Goal: Task Accomplishment & Management: Complete application form

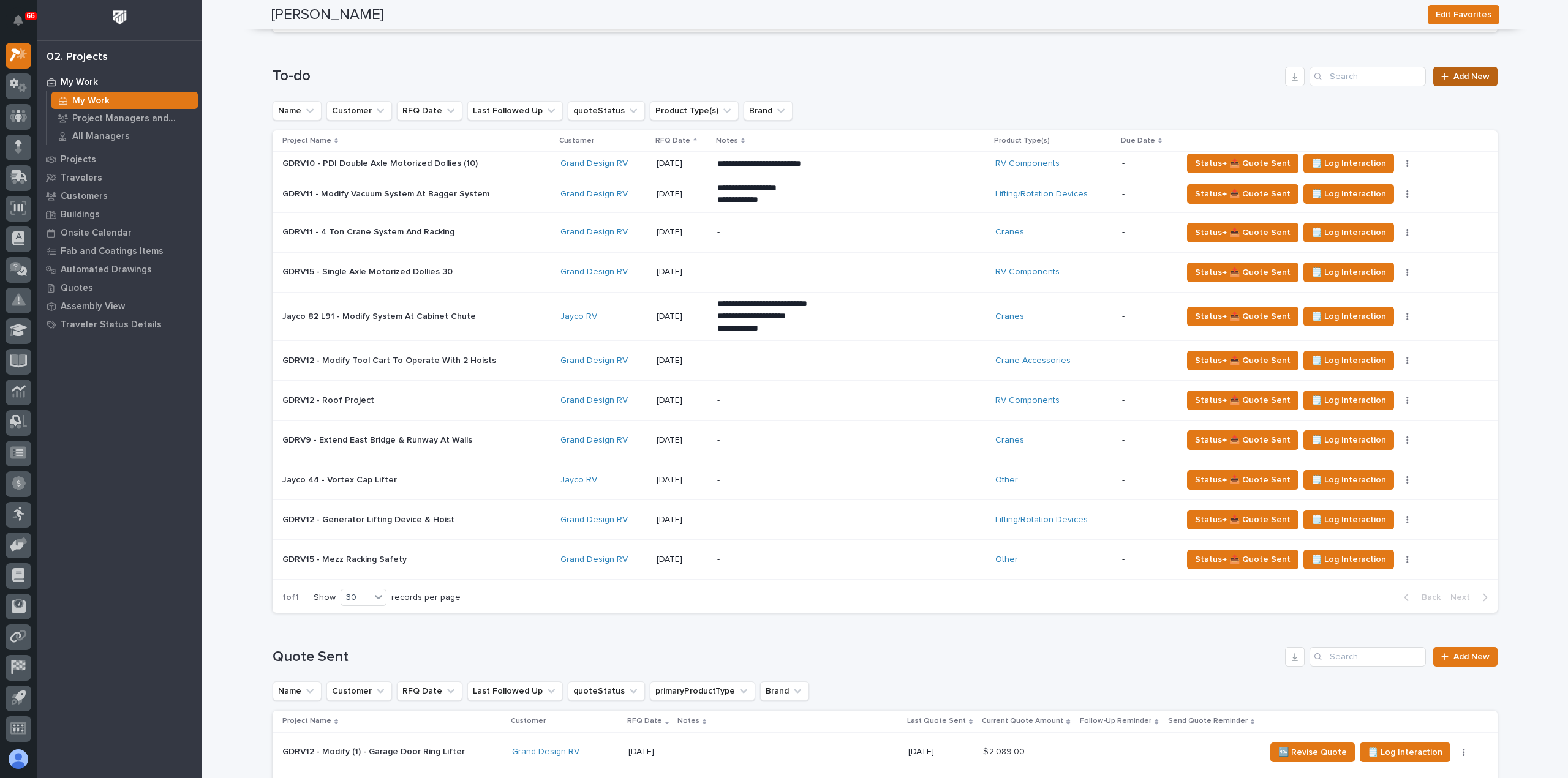
click at [1456, 73] on span "Add New" at bounding box center [1472, 76] width 36 height 8
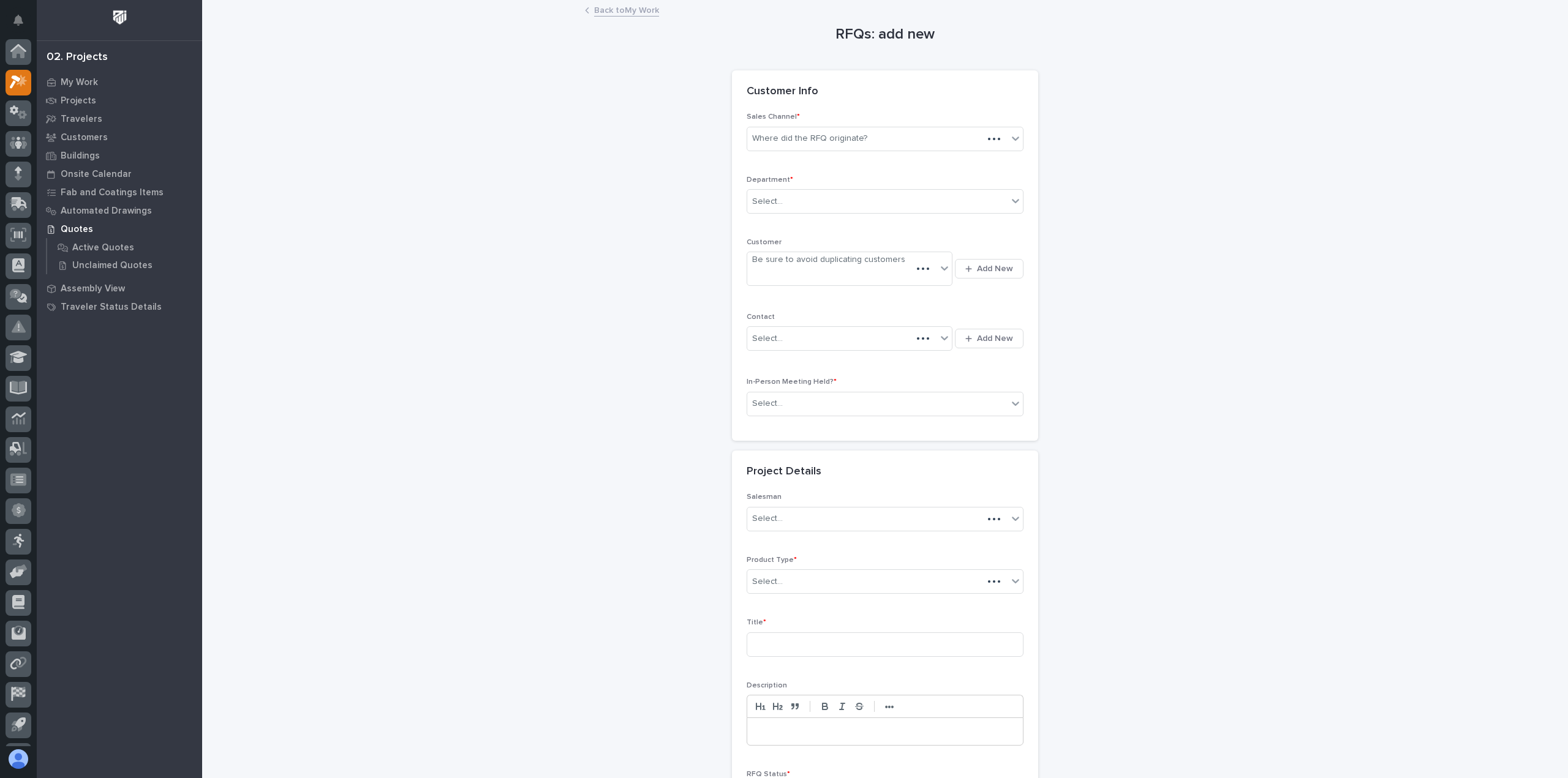
scroll to position [27, 0]
click at [887, 140] on div "Where did the RFQ originate?" at bounding box center [877, 139] width 260 height 20
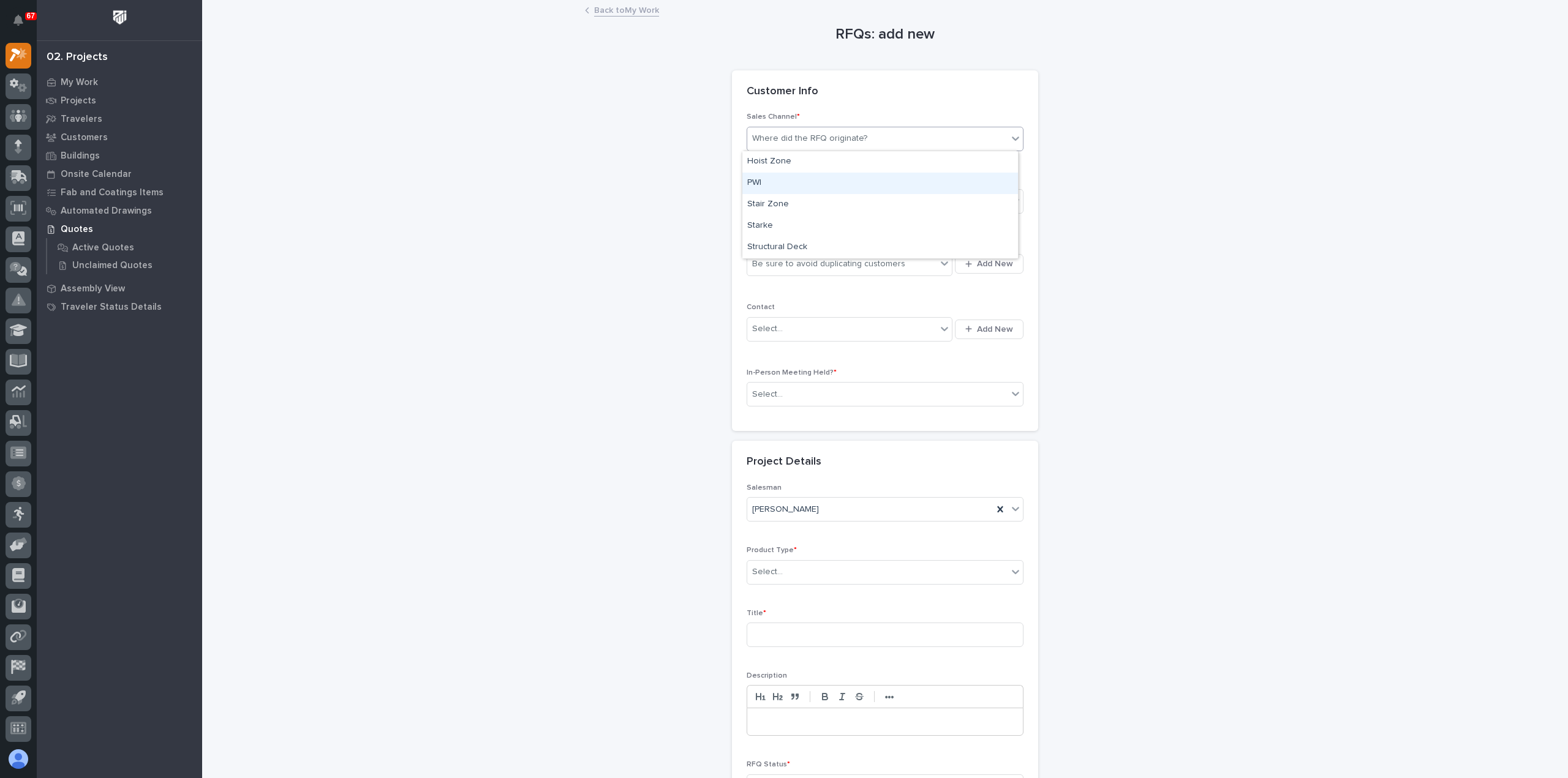
click at [863, 182] on div "PWI" at bounding box center [880, 183] width 275 height 22
click at [855, 196] on div "Select..." at bounding box center [877, 202] width 260 height 20
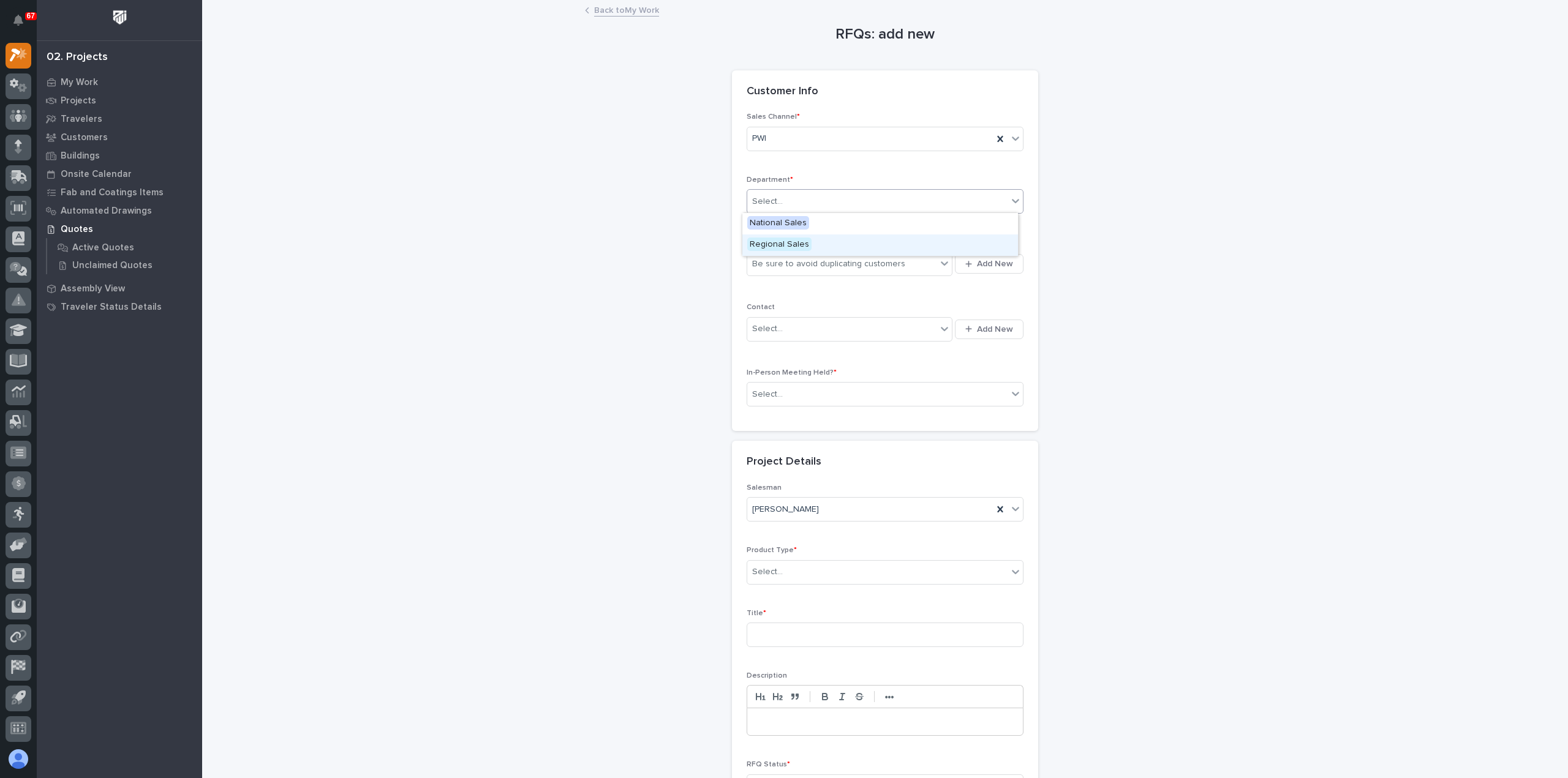
drag, startPoint x: 843, startPoint y: 234, endPoint x: 840, endPoint y: 246, distance: 12.4
click at [840, 247] on div "Regional Sales" at bounding box center [880, 245] width 275 height 22
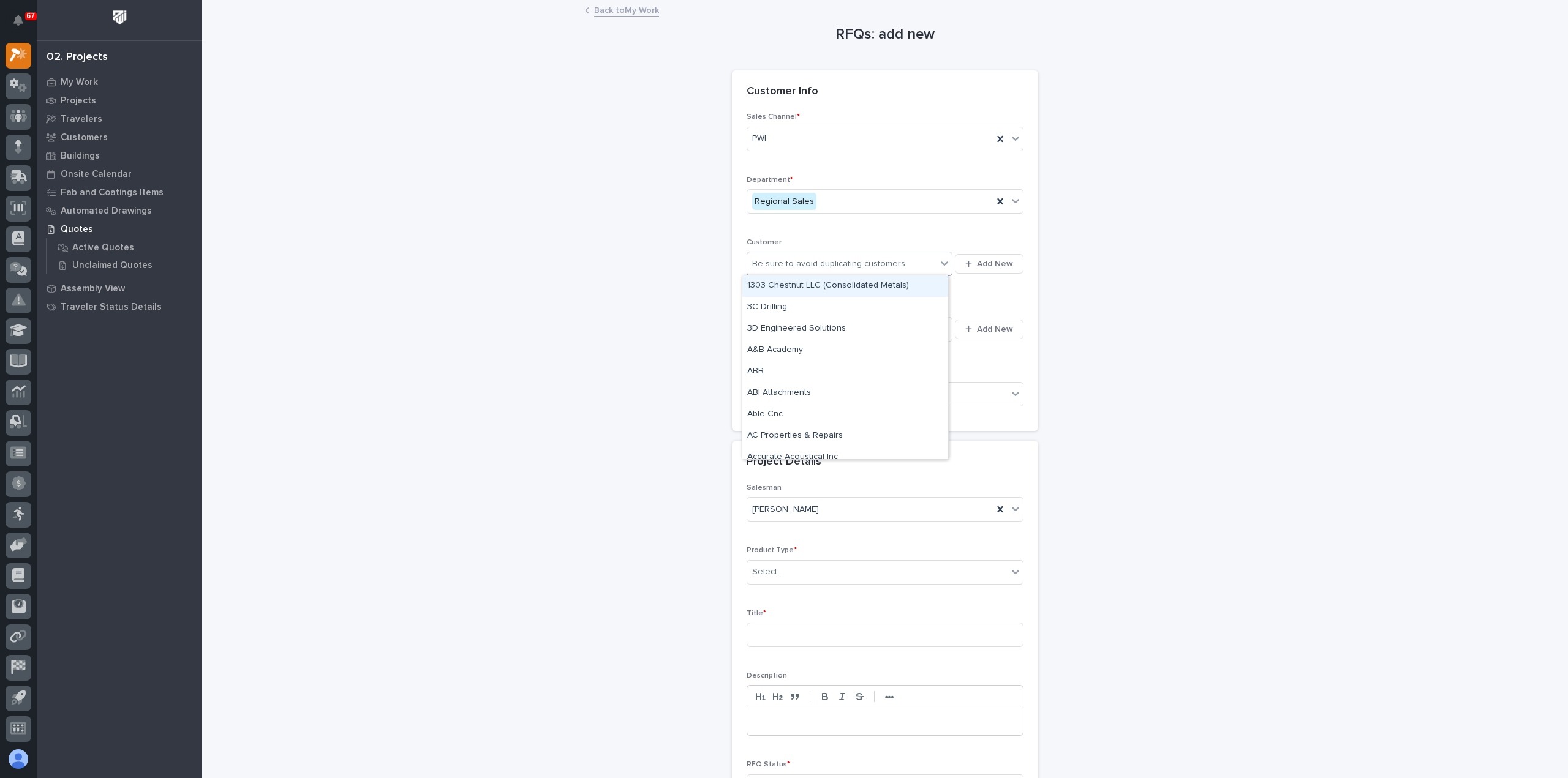
click at [836, 261] on div "Be sure to avoid duplicating customers" at bounding box center [829, 264] width 153 height 13
type input "**********"
click at [830, 286] on div "Grand Design RV" at bounding box center [845, 286] width 206 height 22
click at [805, 326] on div "Select..." at bounding box center [842, 329] width 189 height 20
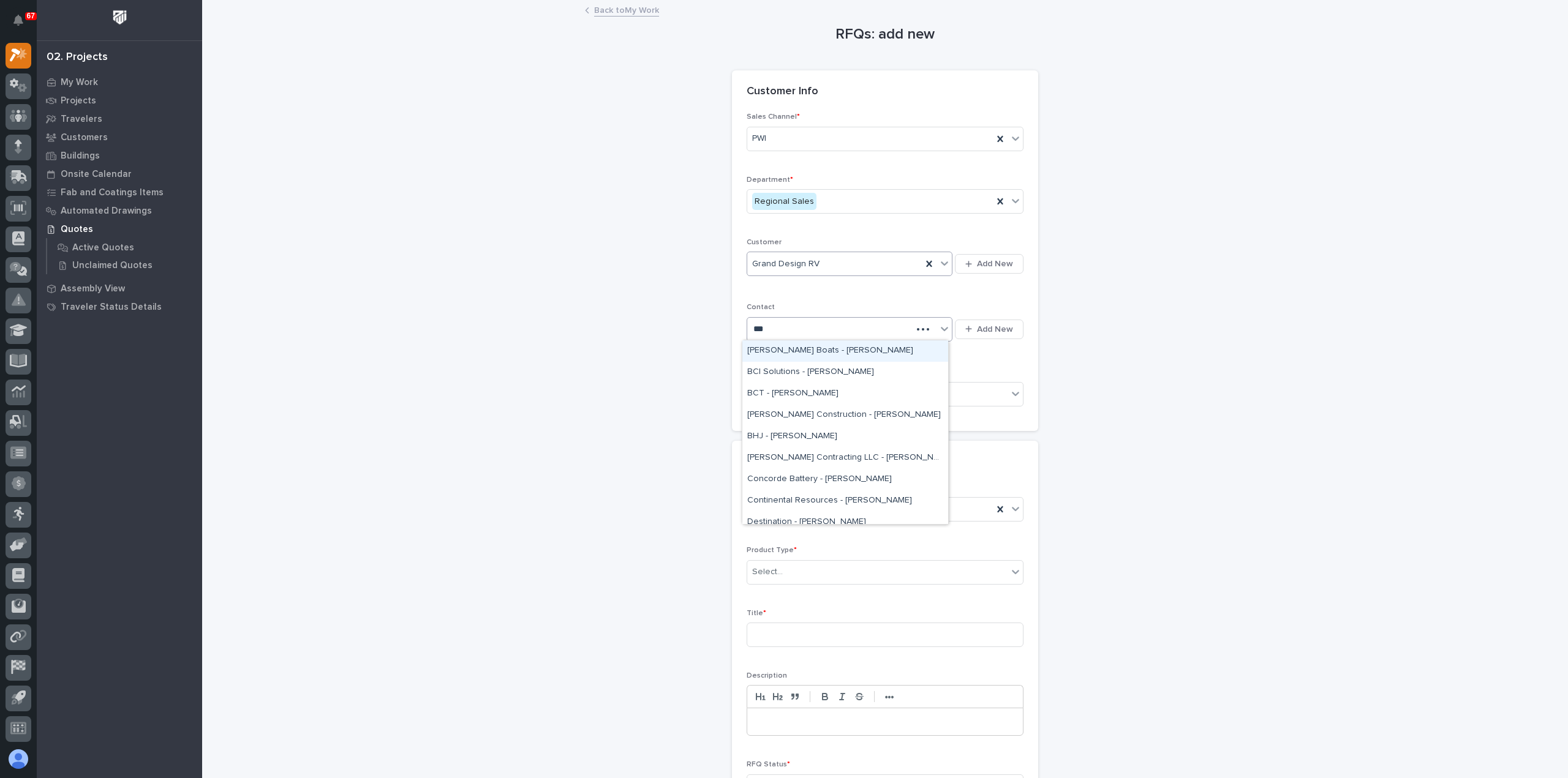
type input "****"
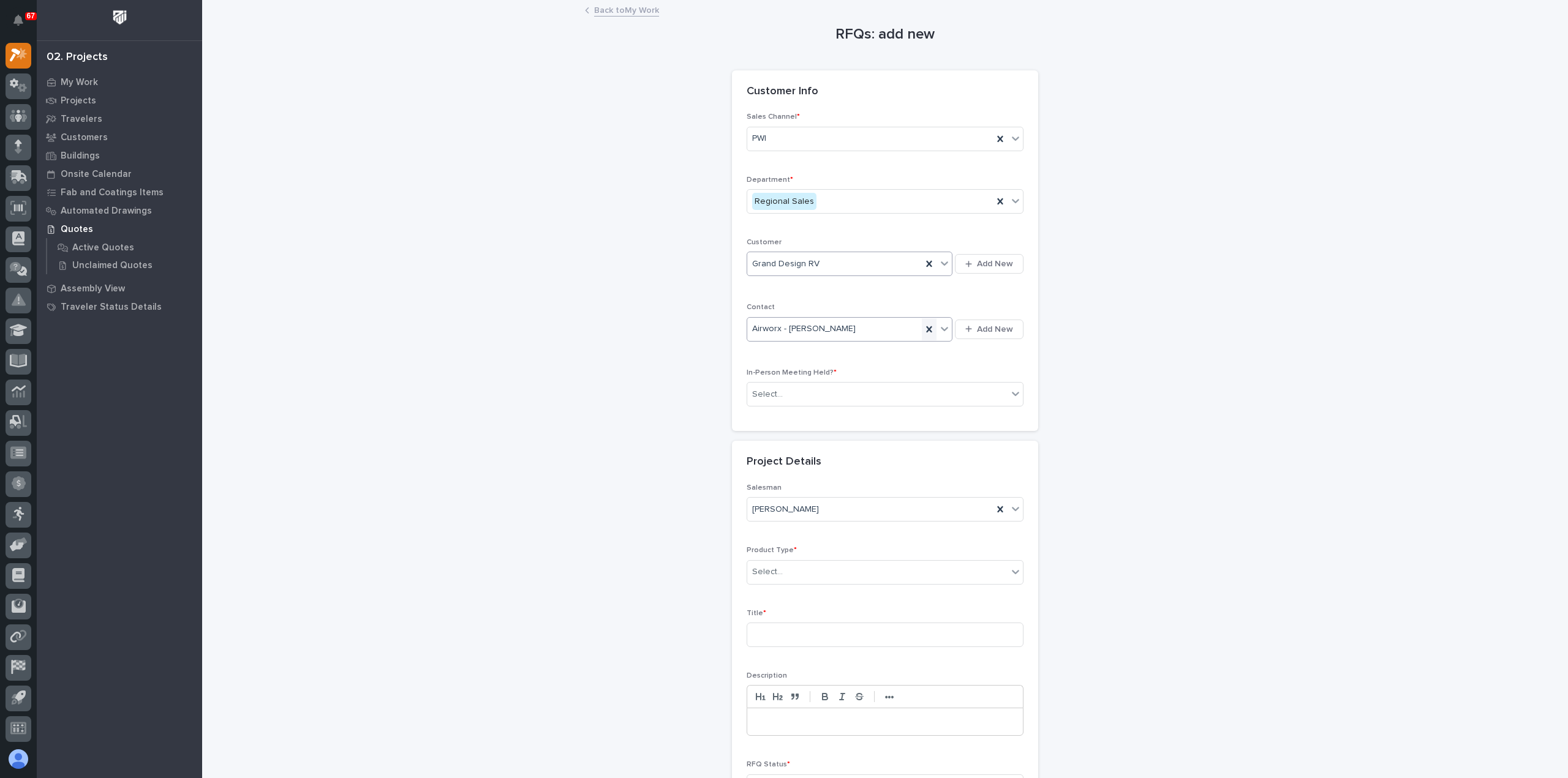
click at [926, 326] on icon at bounding box center [928, 330] width 6 height 6
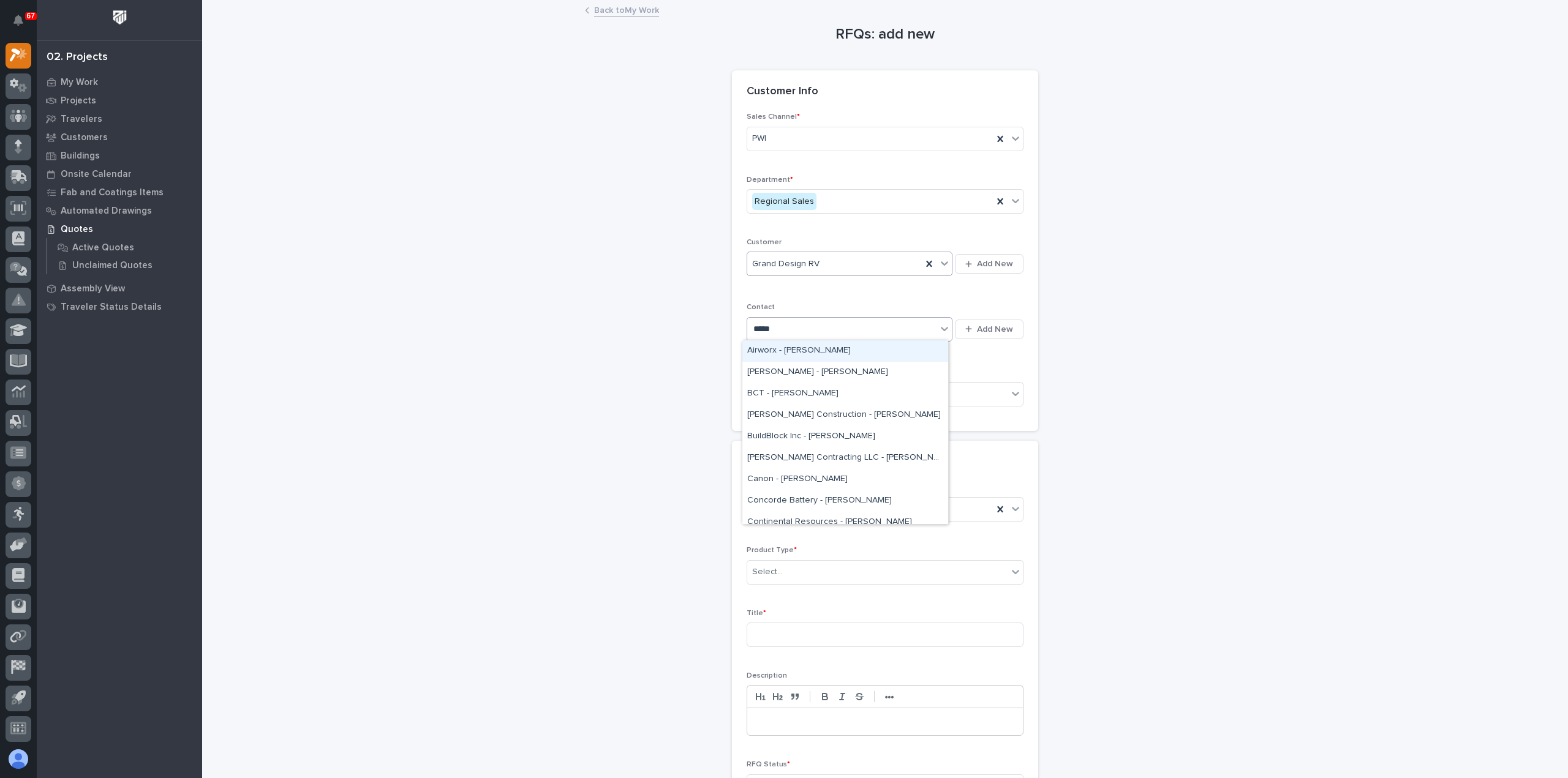
type input "******"
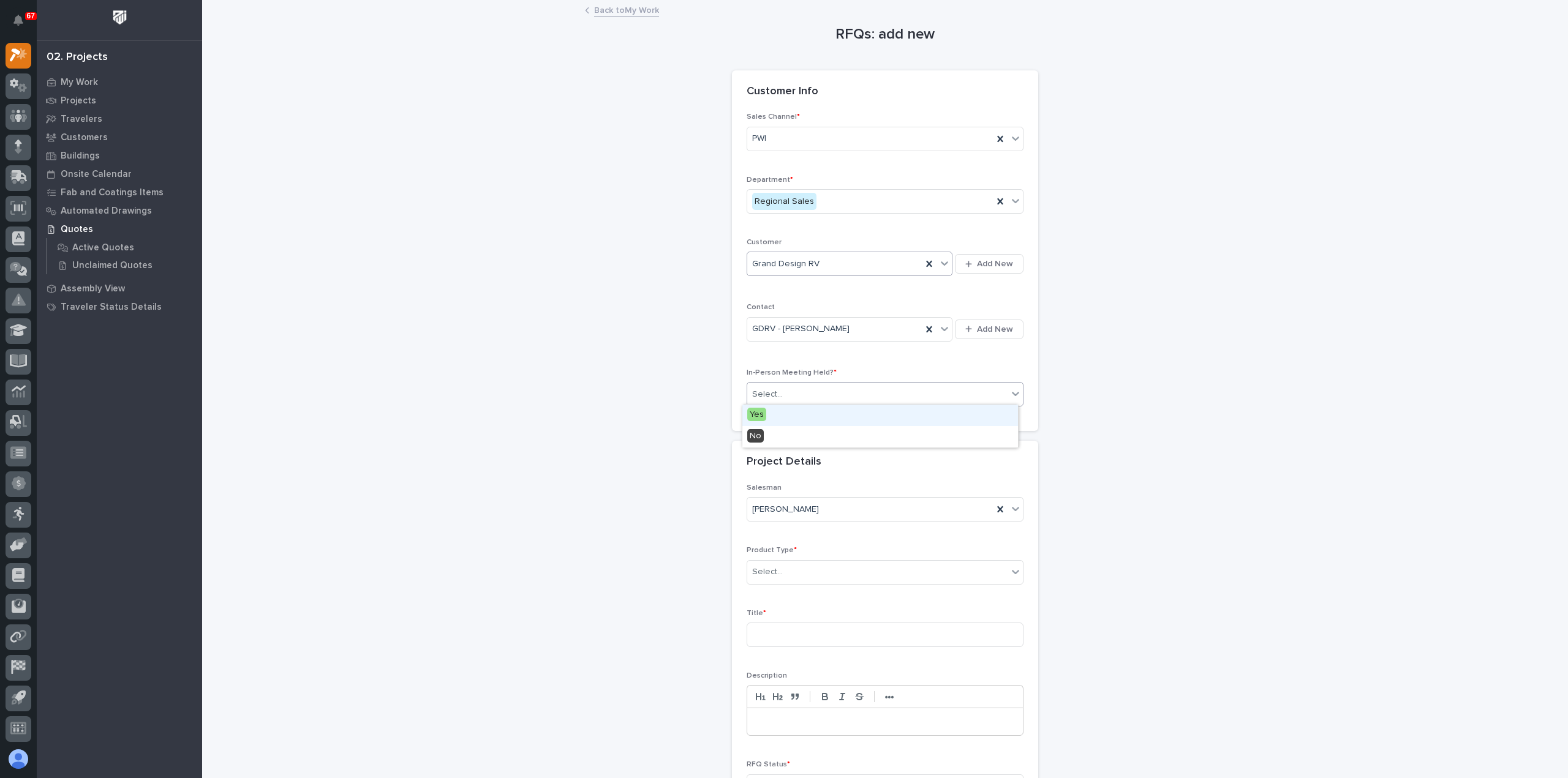
click at [851, 397] on div "Select..." at bounding box center [877, 395] width 260 height 20
click at [844, 411] on div "Yes" at bounding box center [880, 416] width 275 height 22
click at [829, 570] on div "Select..." at bounding box center [877, 572] width 260 height 20
click at [844, 657] on div "Lifting/Rotation Devices" at bounding box center [880, 657] width 275 height 22
click at [830, 631] on input at bounding box center [884, 635] width 277 height 24
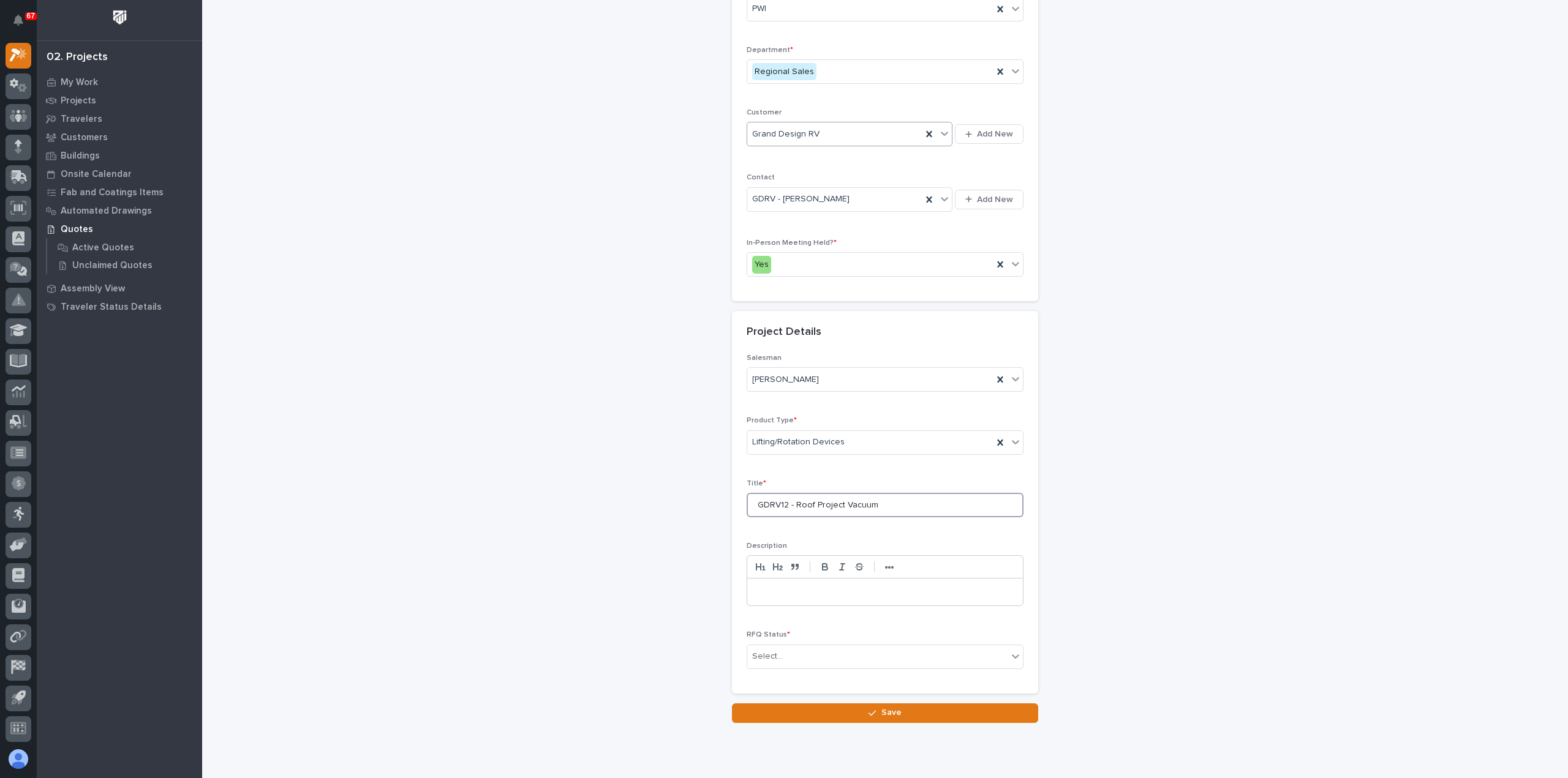
scroll to position [166, 0]
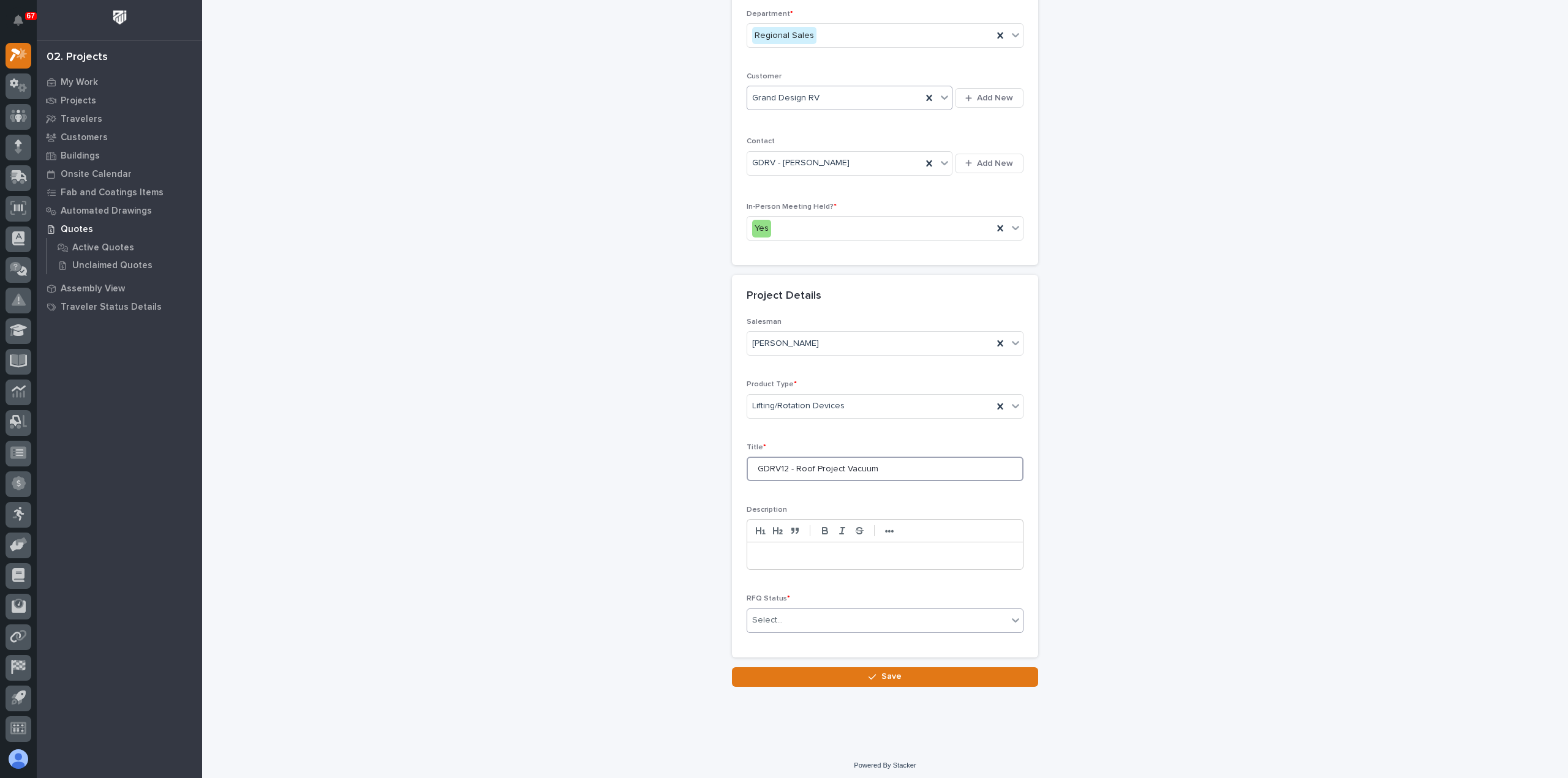
type input "GDRV12 - Roof Project Vacuum"
click at [832, 623] on div "Select..." at bounding box center [877, 621] width 260 height 20
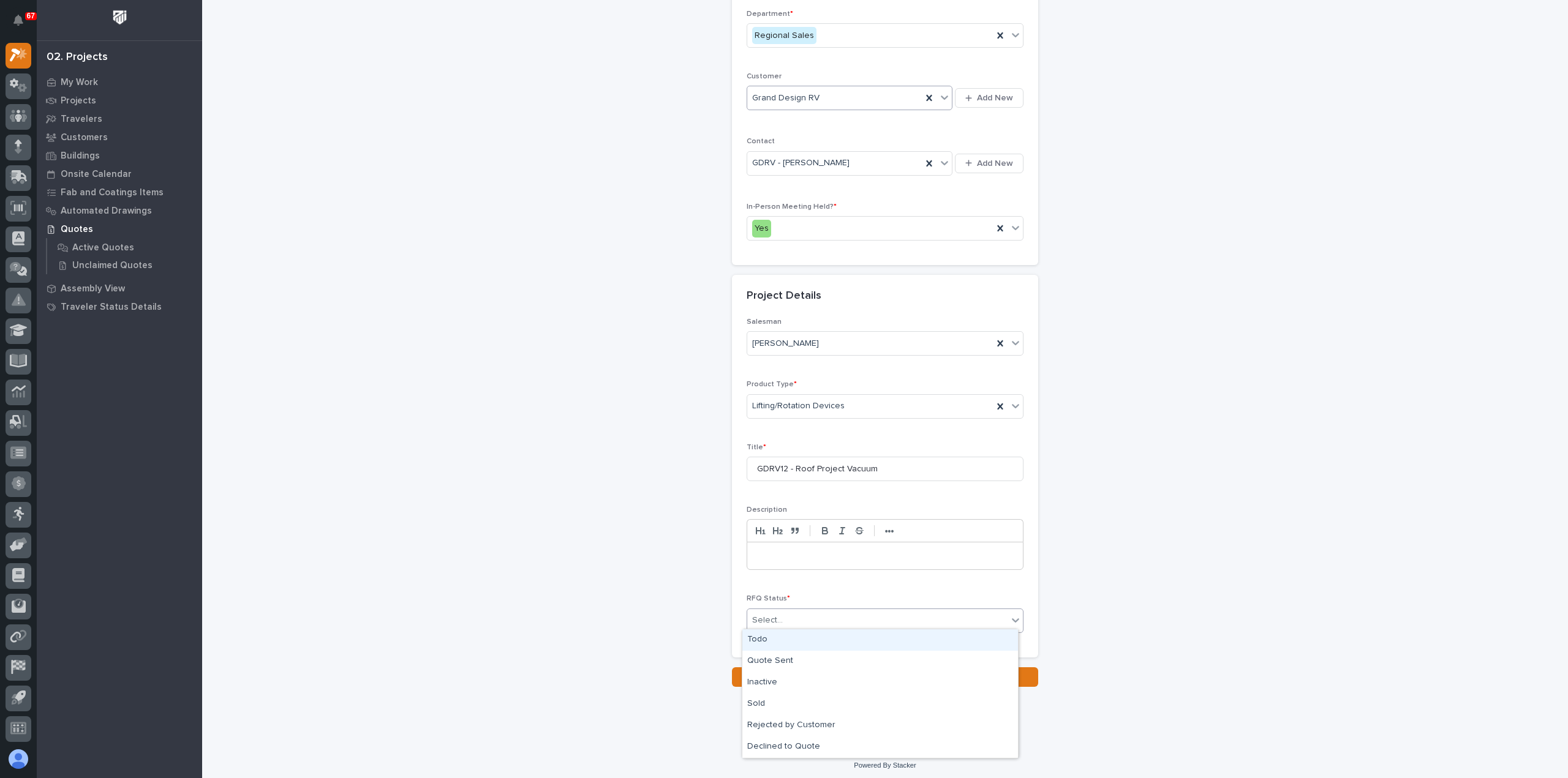
click at [825, 636] on div "Todo" at bounding box center [880, 640] width 275 height 22
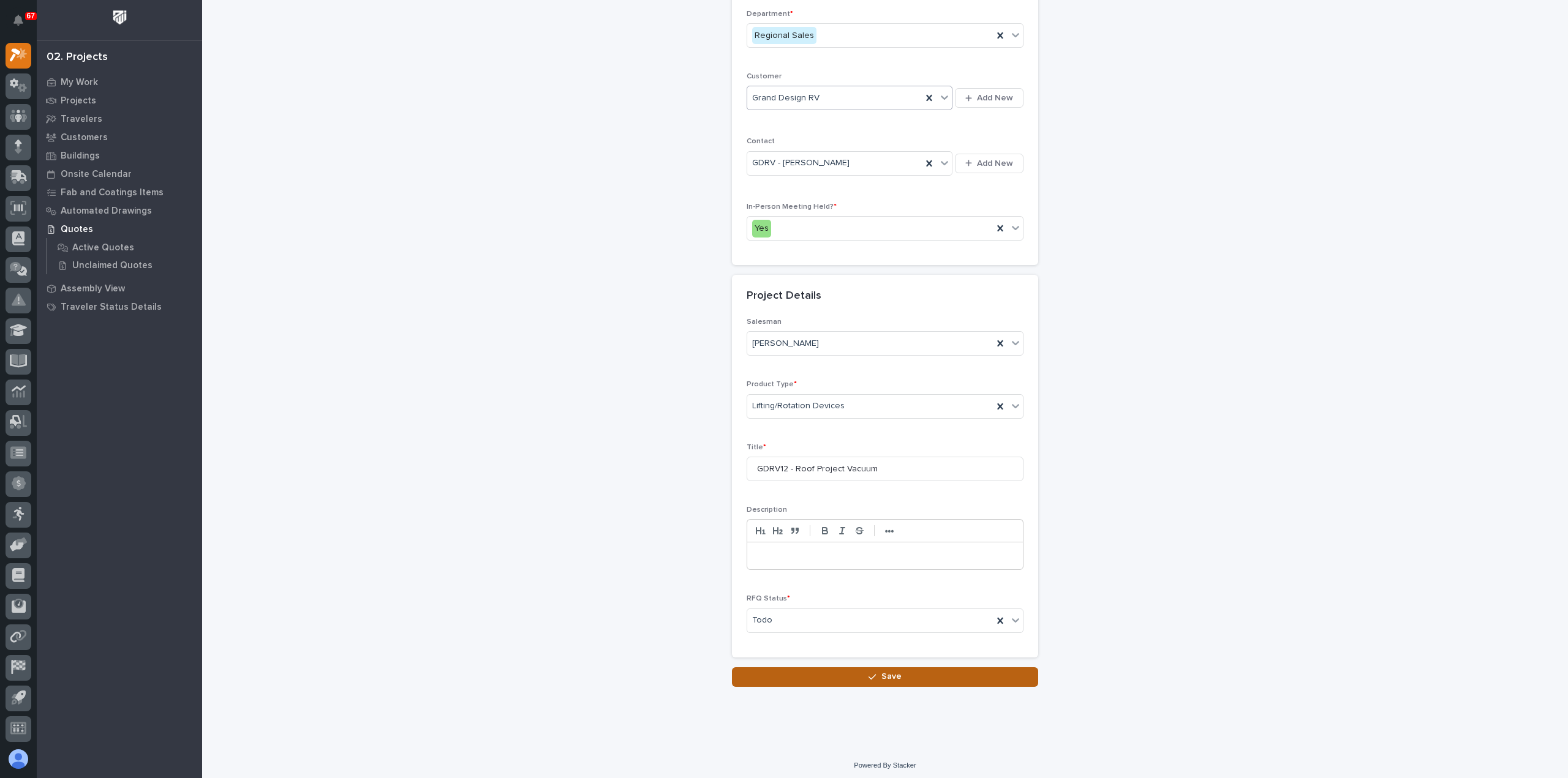
click at [836, 673] on button "Save" at bounding box center [884, 677] width 306 height 20
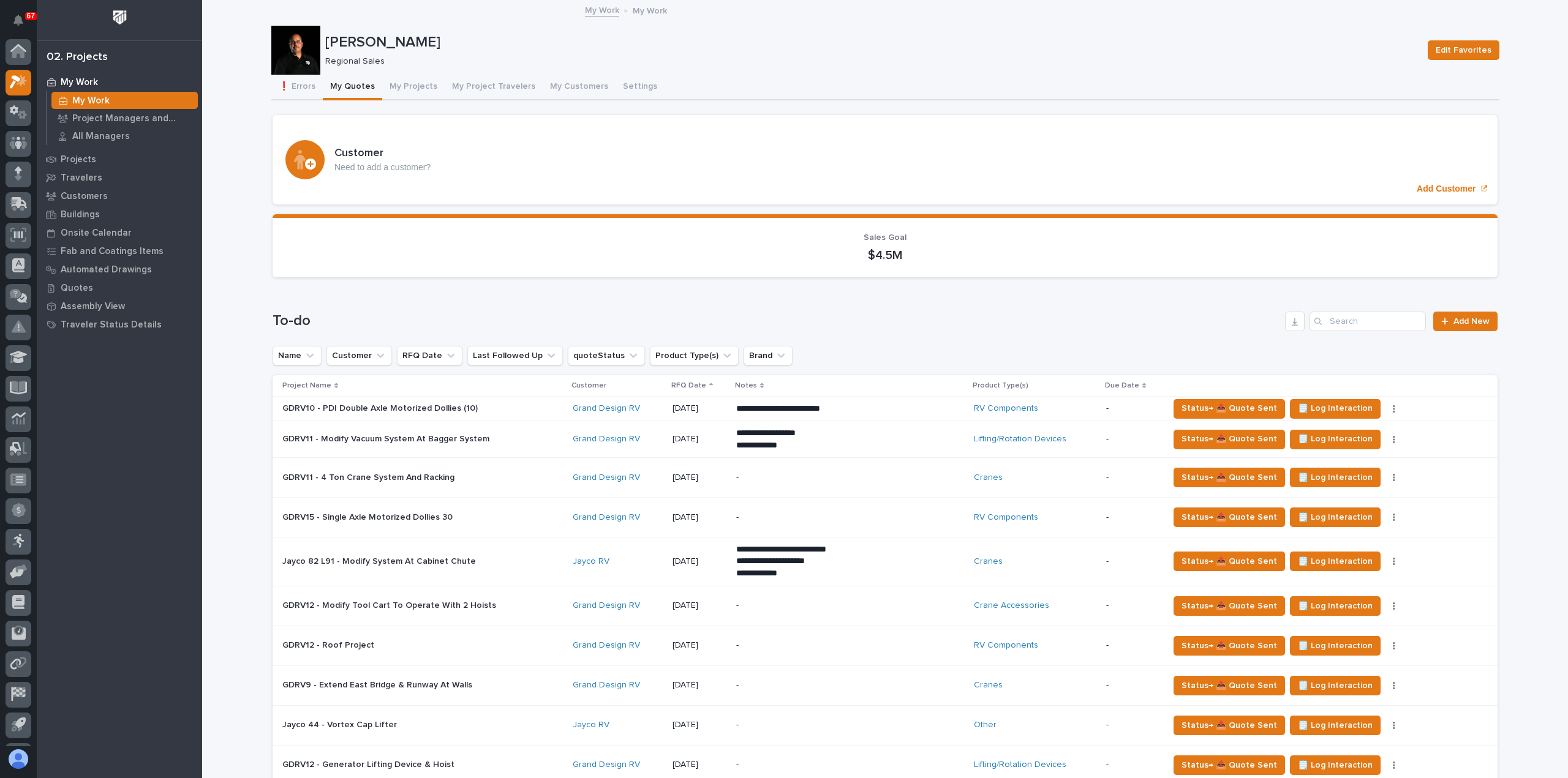
scroll to position [245, 0]
